Goal: Task Accomplishment & Management: Use online tool/utility

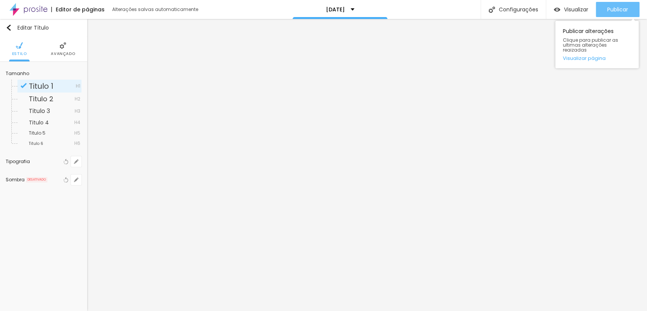
click at [613, 13] on span "Publicar" at bounding box center [617, 9] width 21 height 6
click at [8, 26] on img "button" at bounding box center [9, 28] width 6 height 6
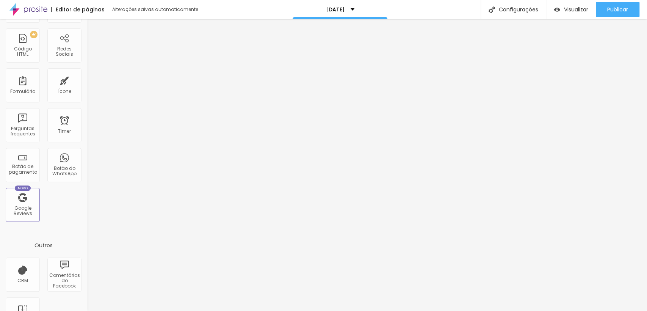
scroll to position [200, 0]
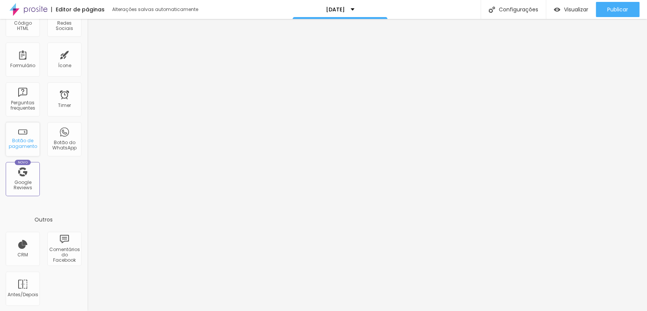
click at [25, 143] on div "Botão de pagamento" at bounding box center [23, 143] width 30 height 11
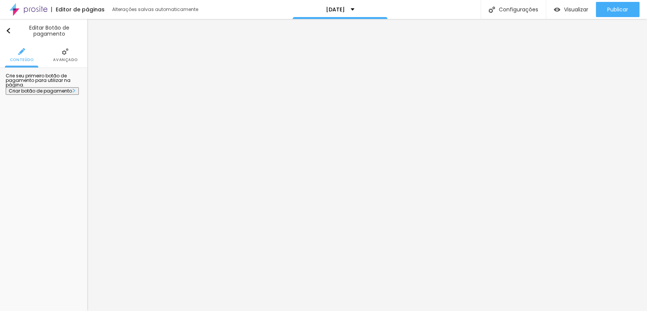
scroll to position [0, 0]
click at [55, 94] on span "Criar botão de pagamento" at bounding box center [40, 91] width 63 height 6
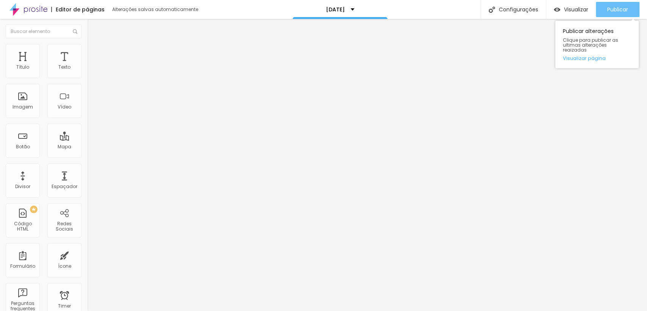
click at [619, 9] on span "Publicar" at bounding box center [617, 9] width 21 height 6
click at [30, 10] on img at bounding box center [28, 9] width 38 height 19
click at [613, 14] on div "Publicar" at bounding box center [617, 9] width 21 height 15
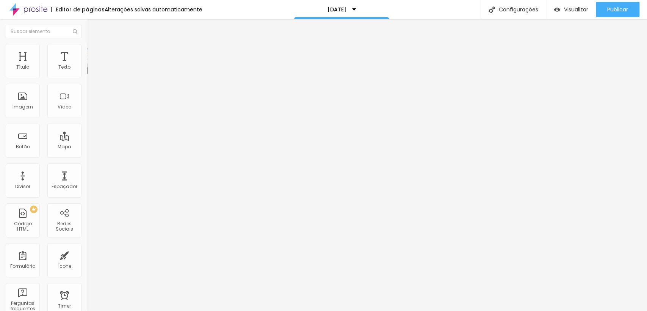
click at [87, 74] on div "Crie seu primeiro botão de pagamento para utilizar na página. Criar botão de pa…" at bounding box center [130, 66] width 87 height 17
click at [90, 73] on span "Criar botão de pagamento" at bounding box center [121, 70] width 63 height 6
type input "E"
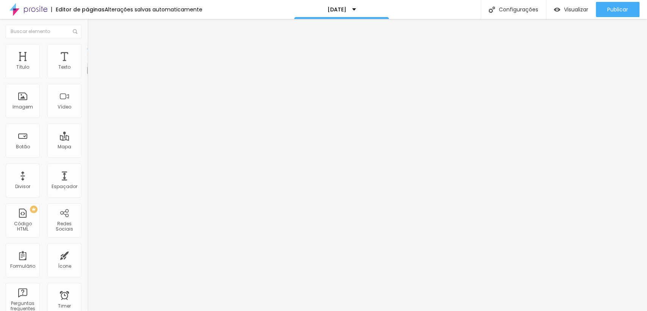
type input "P"
type input "LUXO"
drag, startPoint x: 323, startPoint y: 10, endPoint x: 242, endPoint y: 8, distance: 80.3
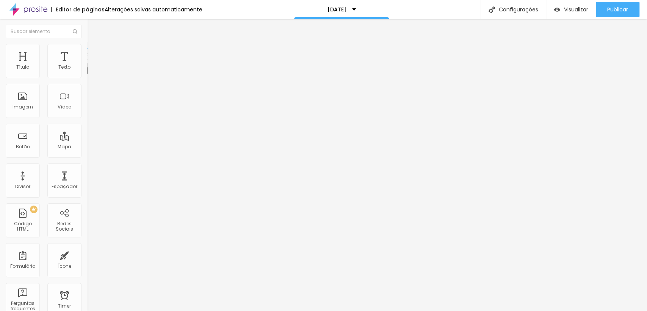
click at [242, 310] on div "Criar botão de pagamento" at bounding box center [323, 313] width 647 height 5
type input "R$ 657,00"
type textarea "p"
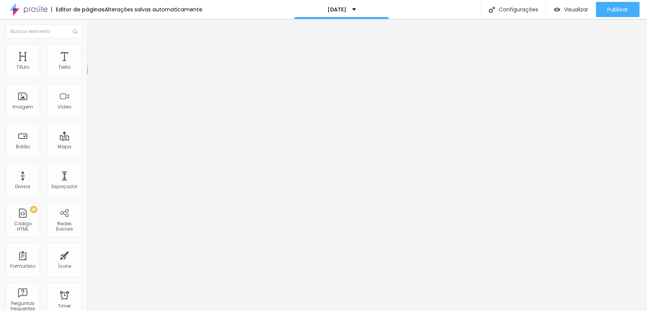
type textarea "Plano Luxo com 30 imagens + presente"
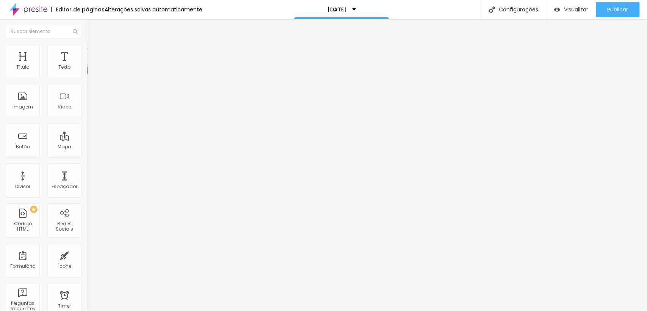
click at [87, 53] on li "Avançado" at bounding box center [130, 54] width 87 height 8
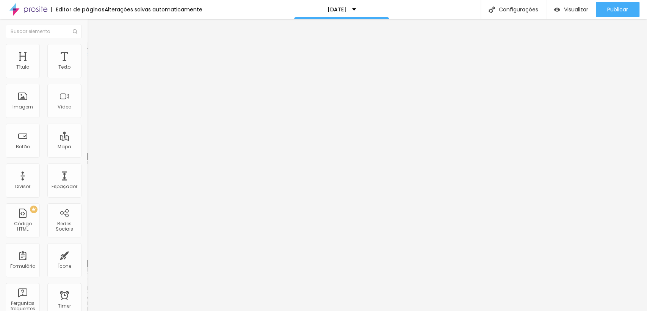
click at [94, 51] on span "Conteúdo" at bounding box center [105, 47] width 23 height 6
click at [92, 72] on div "LUXO" at bounding box center [130, 69] width 77 height 7
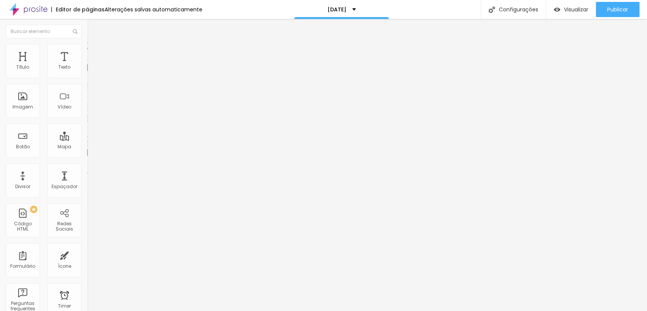
click at [93, 28] on img "button" at bounding box center [96, 28] width 6 height 6
click at [87, 80] on img at bounding box center [89, 77] width 5 height 5
click at [87, 75] on div "LUXO" at bounding box center [130, 68] width 87 height 13
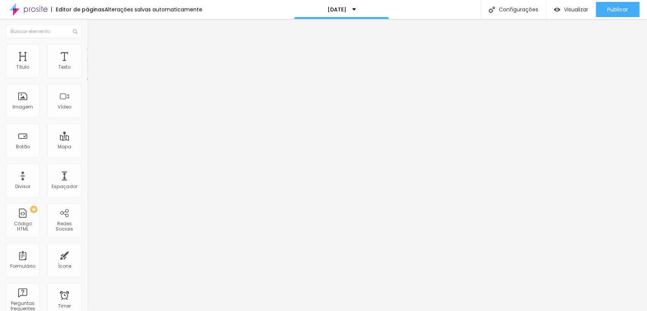
type input "PREMIUM"
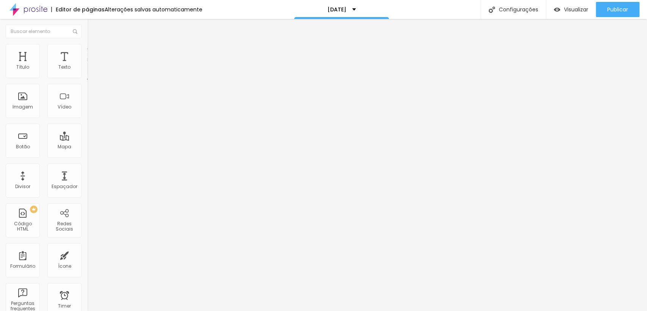
type input "R$ 527,00"
paste textarea "Plano Luxo com 30 imagens + presente"
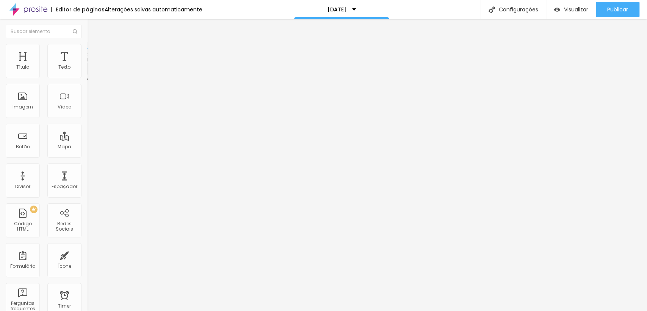
type textarea "Plano Premium com 20 imagens + presente"
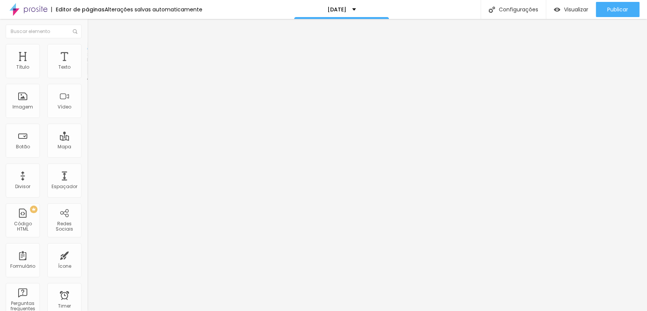
click at [87, 81] on span at bounding box center [89, 78] width 5 height 6
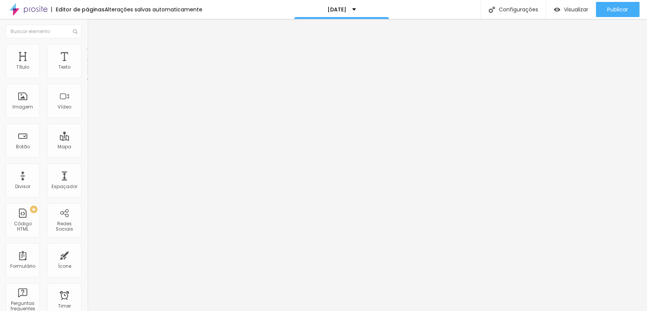
click at [87, 78] on img at bounding box center [89, 77] width 5 height 5
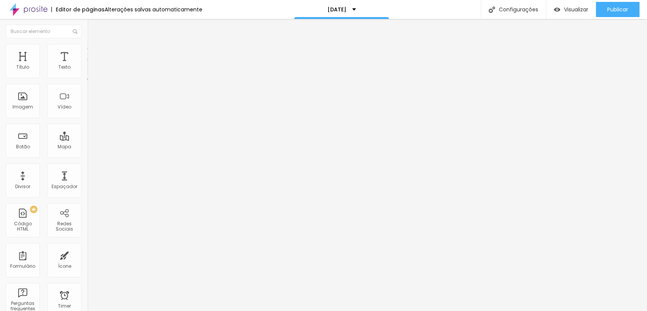
click at [87, 78] on img at bounding box center [89, 77] width 5 height 5
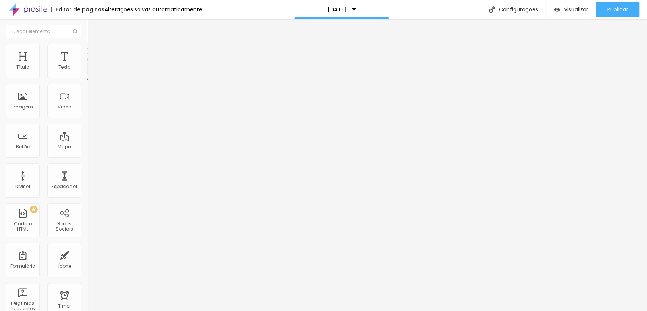
click at [87, 75] on div "LUXO" at bounding box center [130, 68] width 87 height 13
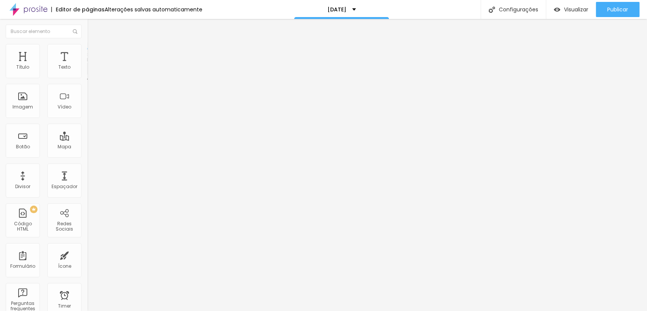
type input "SMART"
type input "R$ 387,00"
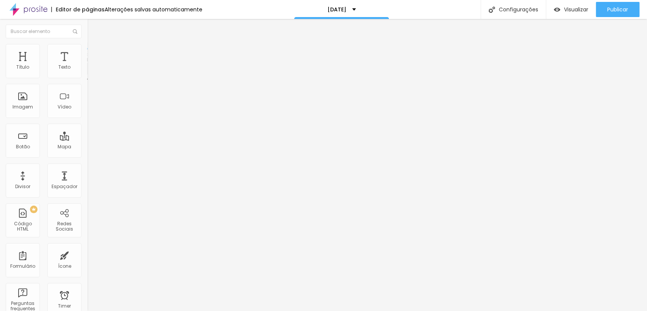
paste textarea "Plano Luxo com 30 imagens + presente"
type textarea "Plano Luxo com 10 imagens + presente"
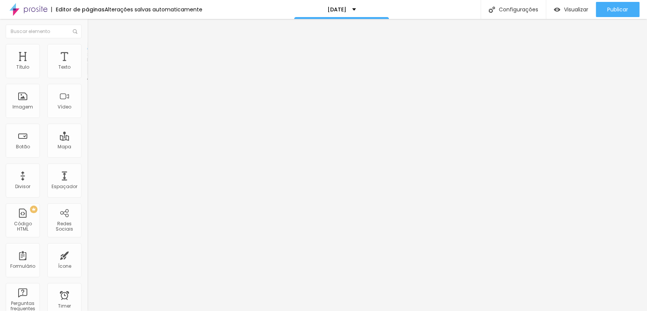
click at [87, 78] on div "Botão de pagamento SMART" at bounding box center [130, 69] width 87 height 23
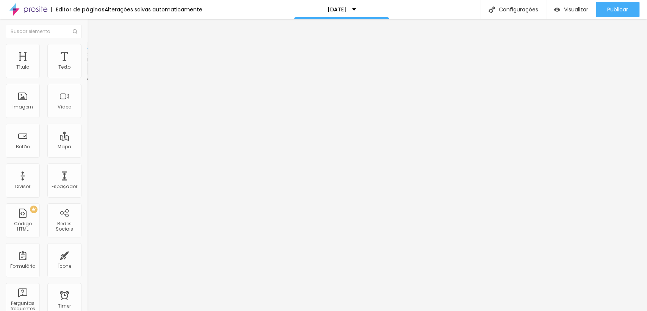
click at [87, 78] on img at bounding box center [89, 77] width 5 height 5
click at [615, 9] on span "Publicar" at bounding box center [617, 9] width 21 height 6
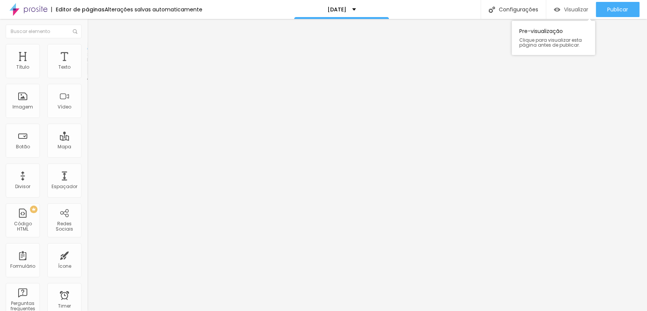
click at [568, 8] on span "Visualizar" at bounding box center [576, 9] width 24 height 6
